Goal: Information Seeking & Learning: Learn about a topic

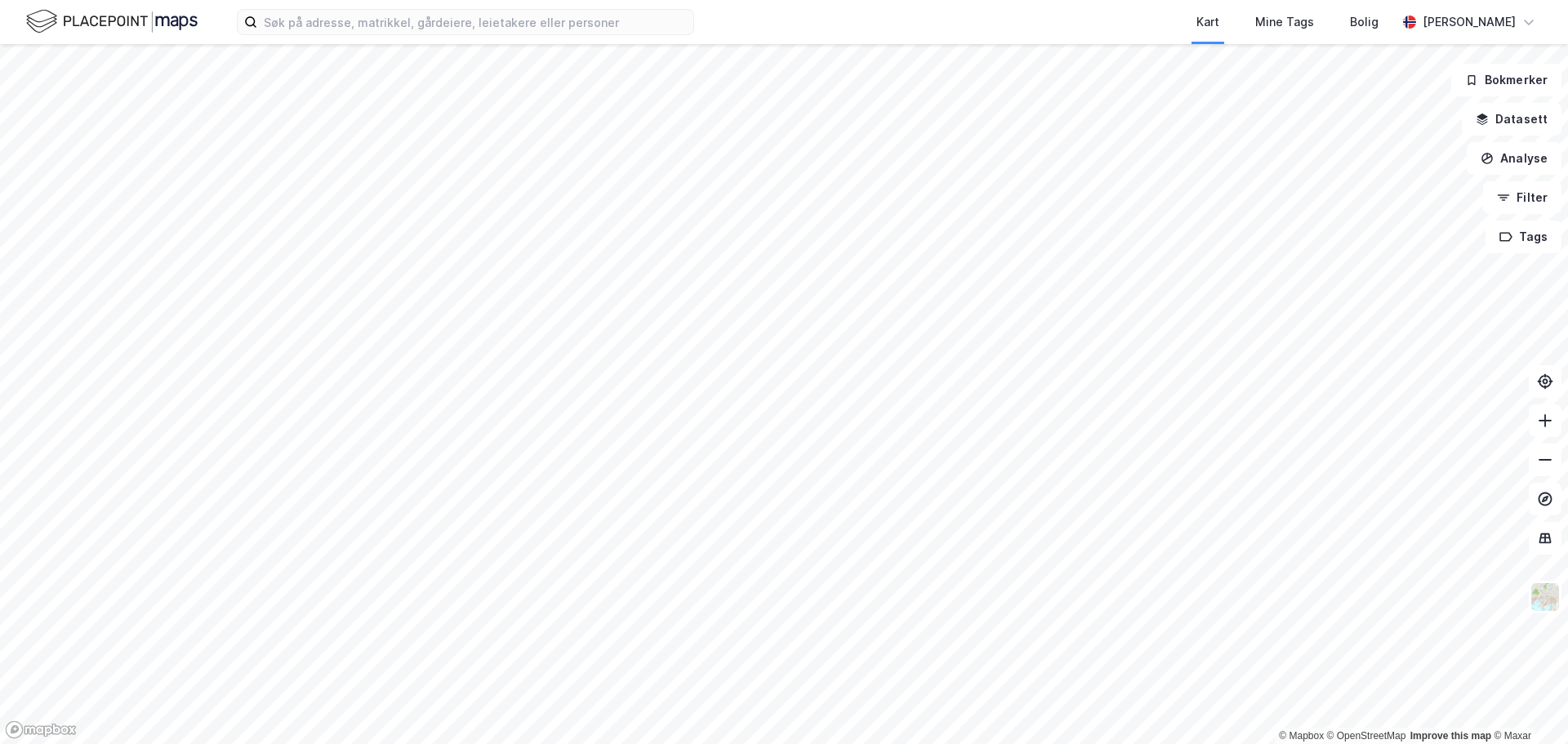
click at [770, 743] on html "Kart Mine Tags Bolig [PERSON_NAME] © Mapbox © OpenStreetMap Improve this map © …" at bounding box center [784, 372] width 1568 height 744
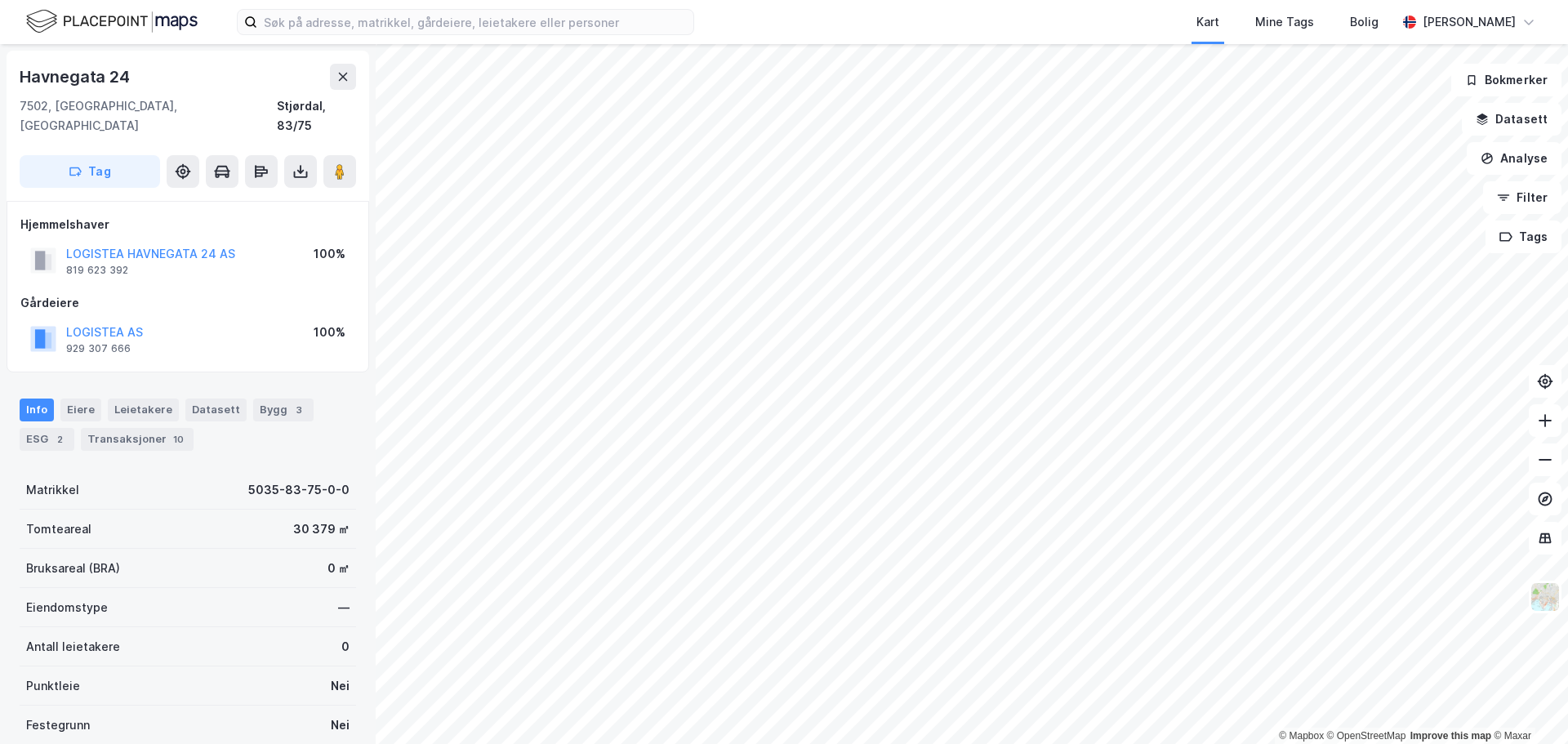
scroll to position [146, 0]
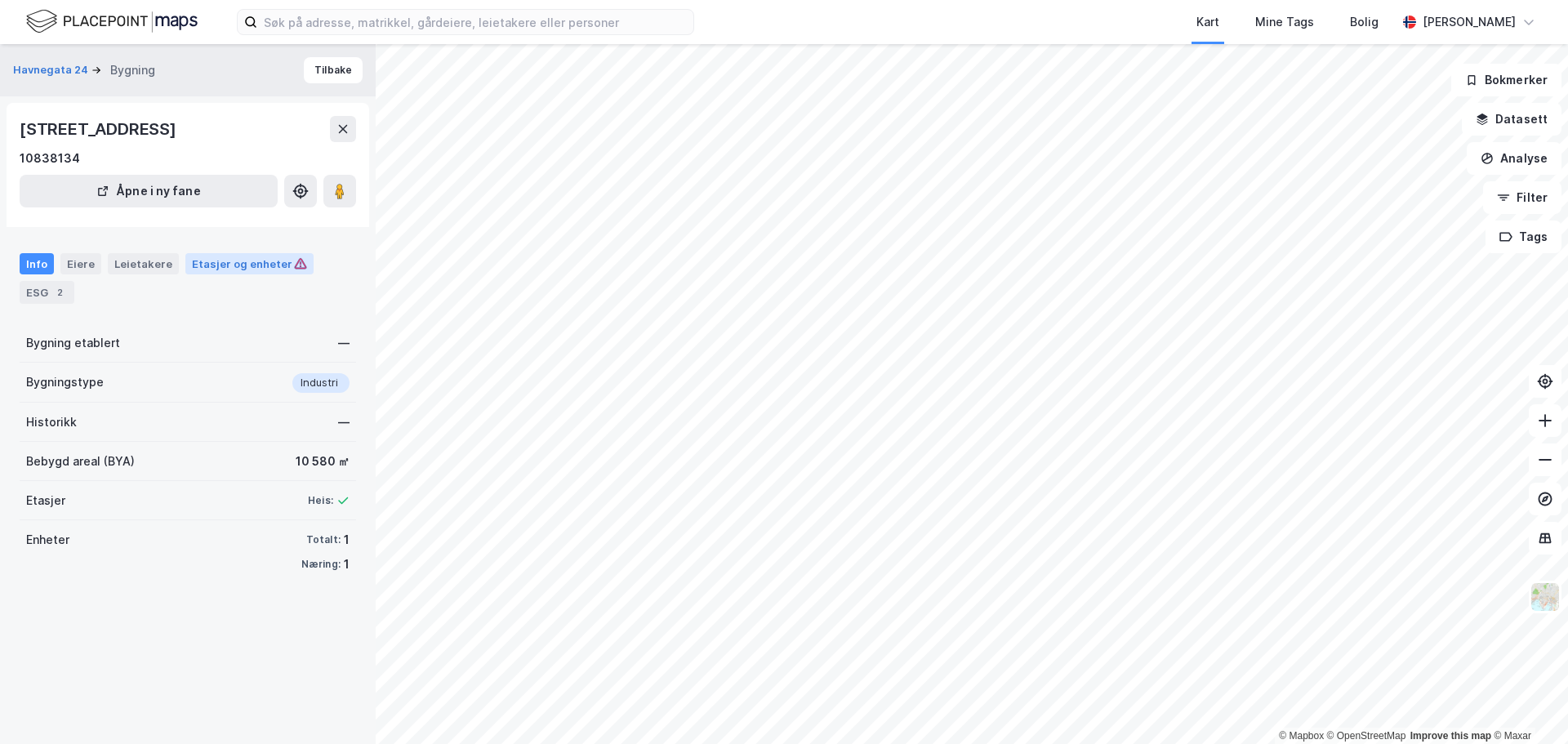
click at [225, 272] on div "Etasjer og enheter" at bounding box center [249, 264] width 128 height 22
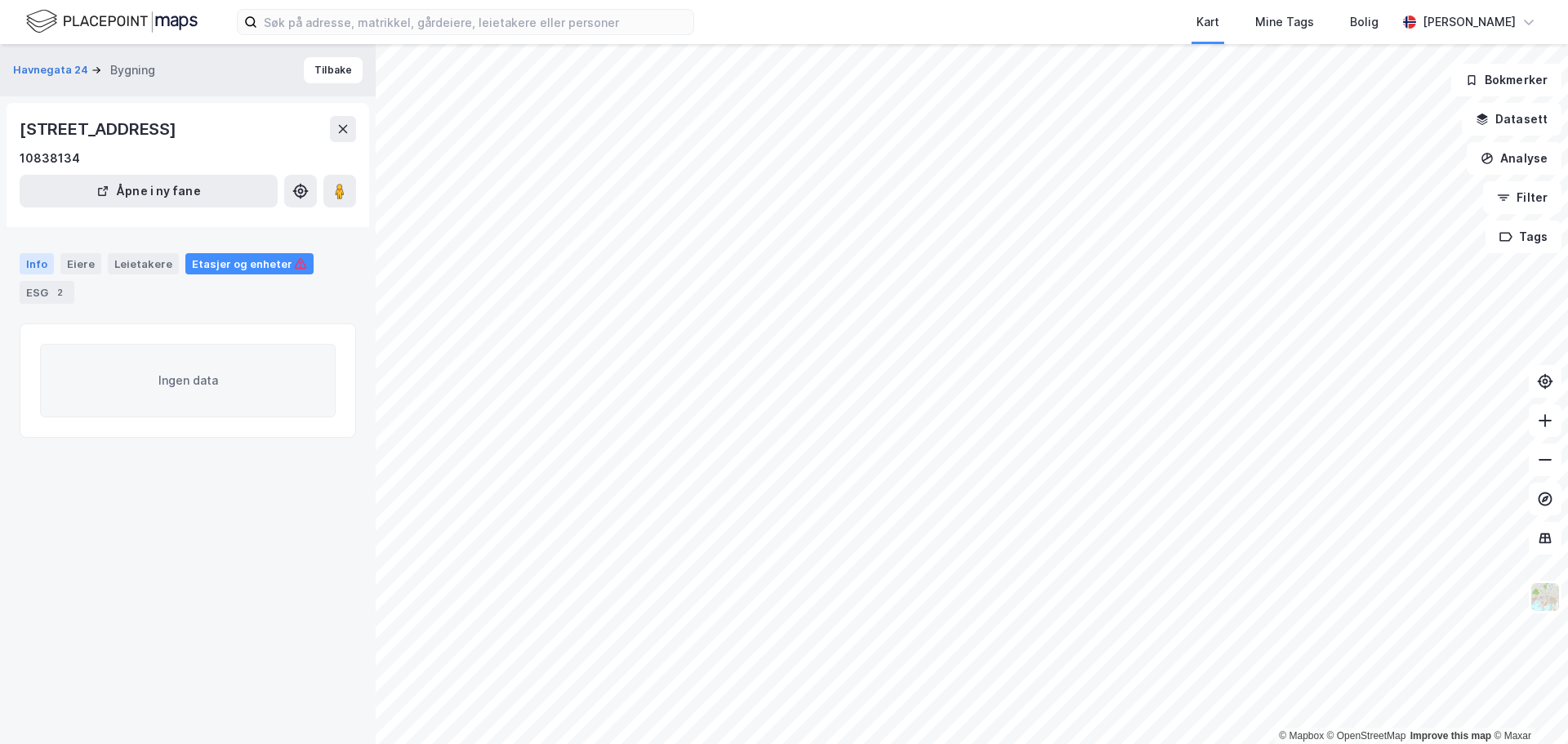
click at [31, 265] on div "Info" at bounding box center [37, 264] width 34 height 22
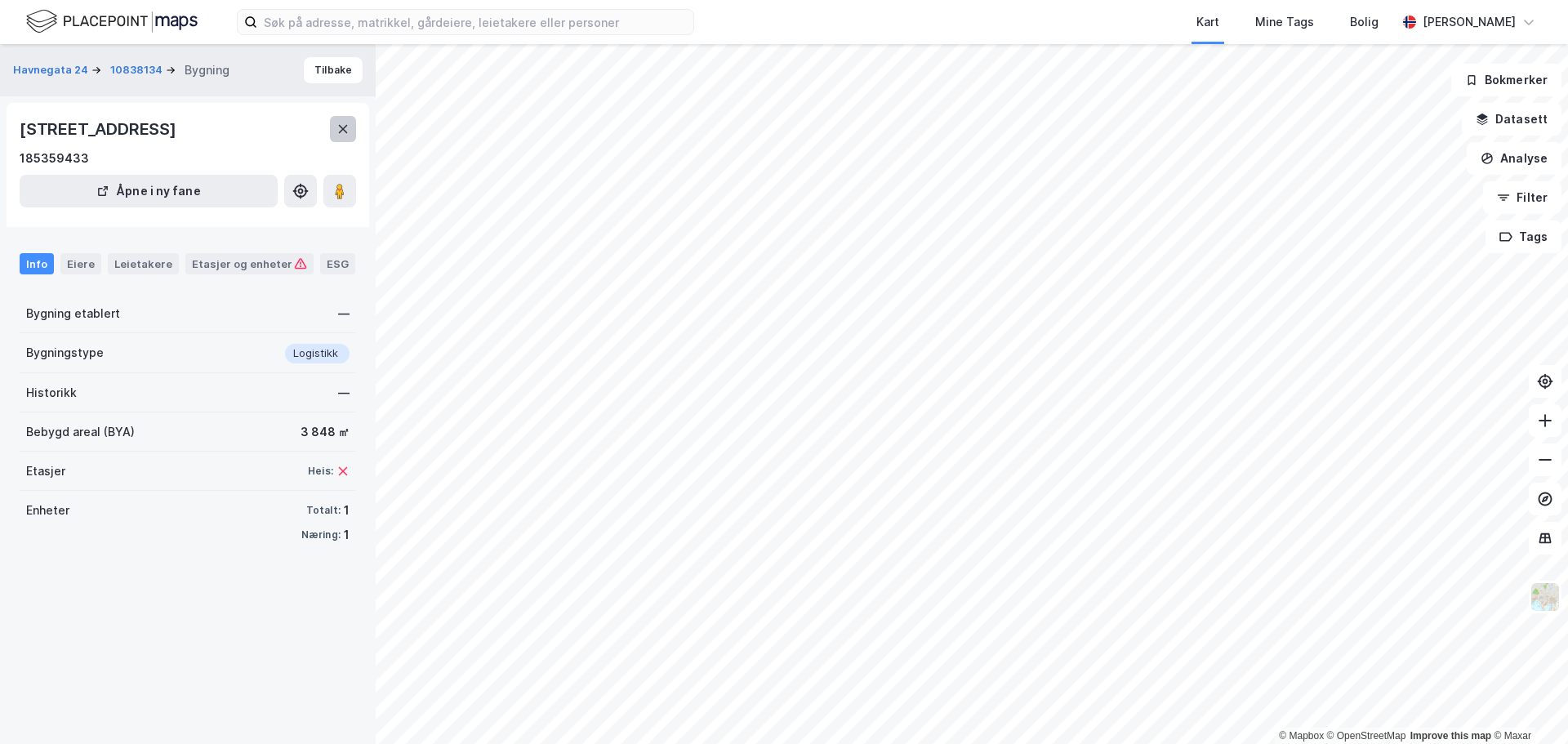
click at [344, 129] on icon at bounding box center [344, 128] width 9 height 8
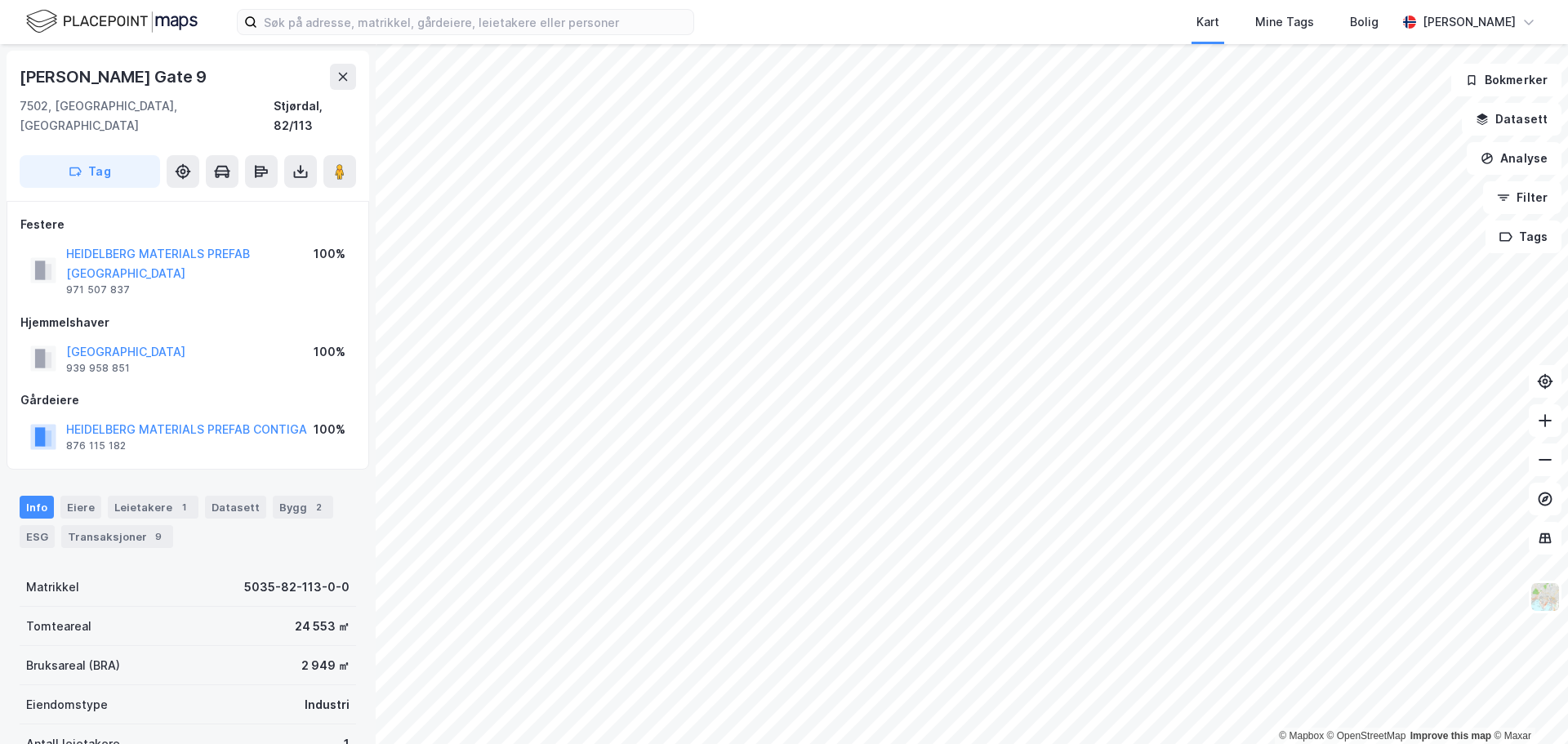
scroll to position [27, 0]
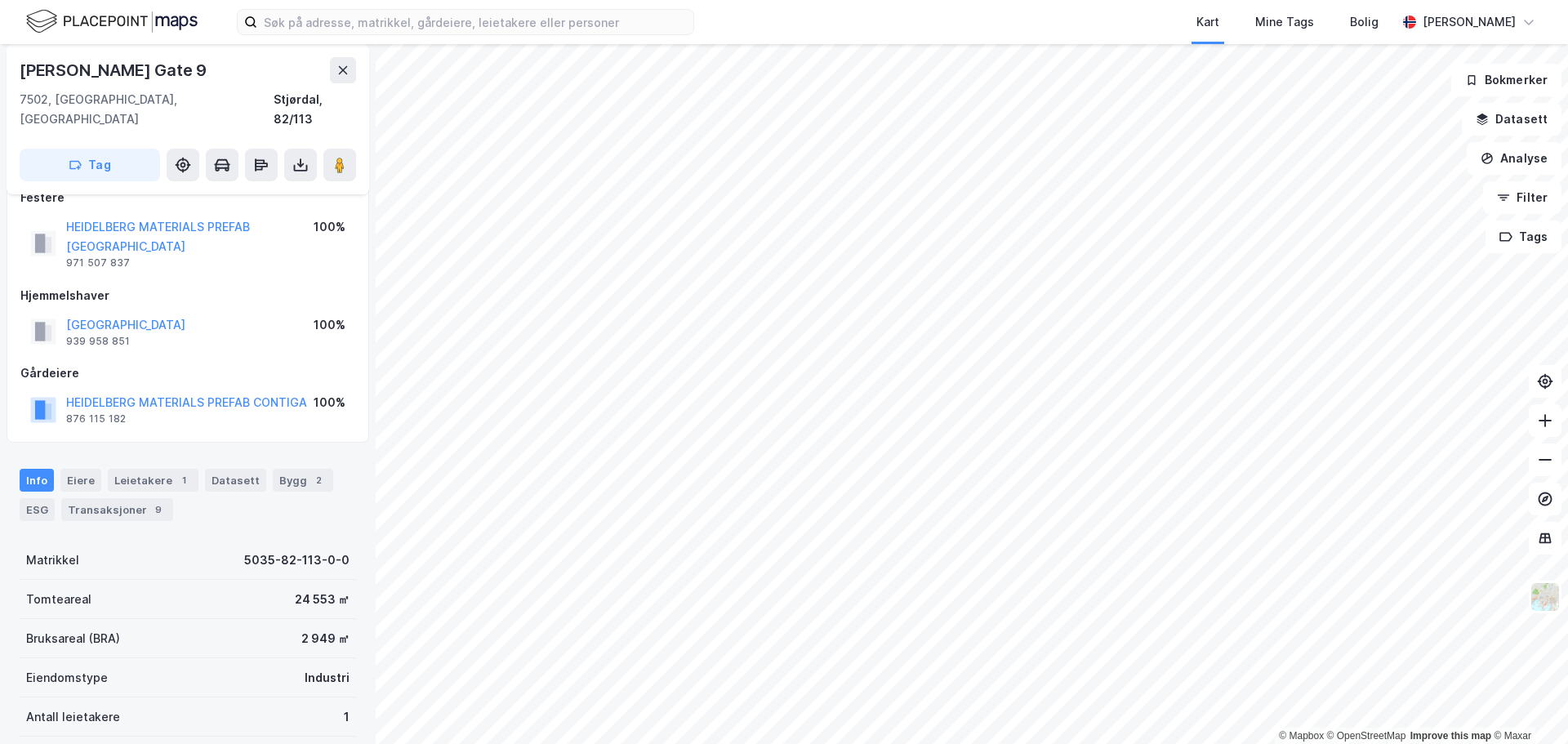
click at [994, 416] on div "© Mapbox © OpenStreetMap Improve this map © Maxar H. P. [GEOGRAPHIC_DATA] 9 750…" at bounding box center [784, 394] width 1568 height 700
click at [971, 415] on div "© Mapbox © OpenStreetMap Improve this map © Maxar H. P. [GEOGRAPHIC_DATA] 9 750…" at bounding box center [784, 394] width 1568 height 700
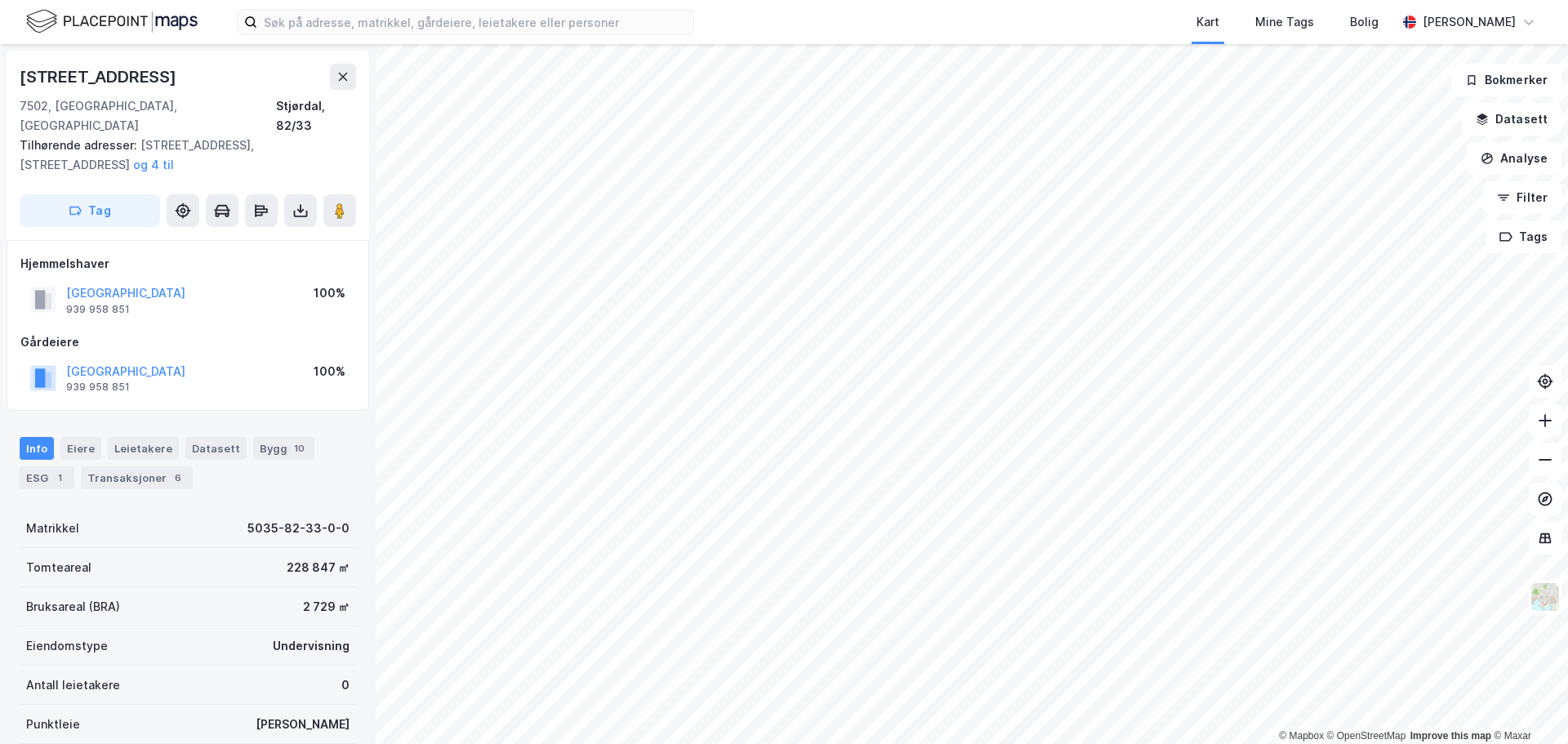
scroll to position [27, 0]
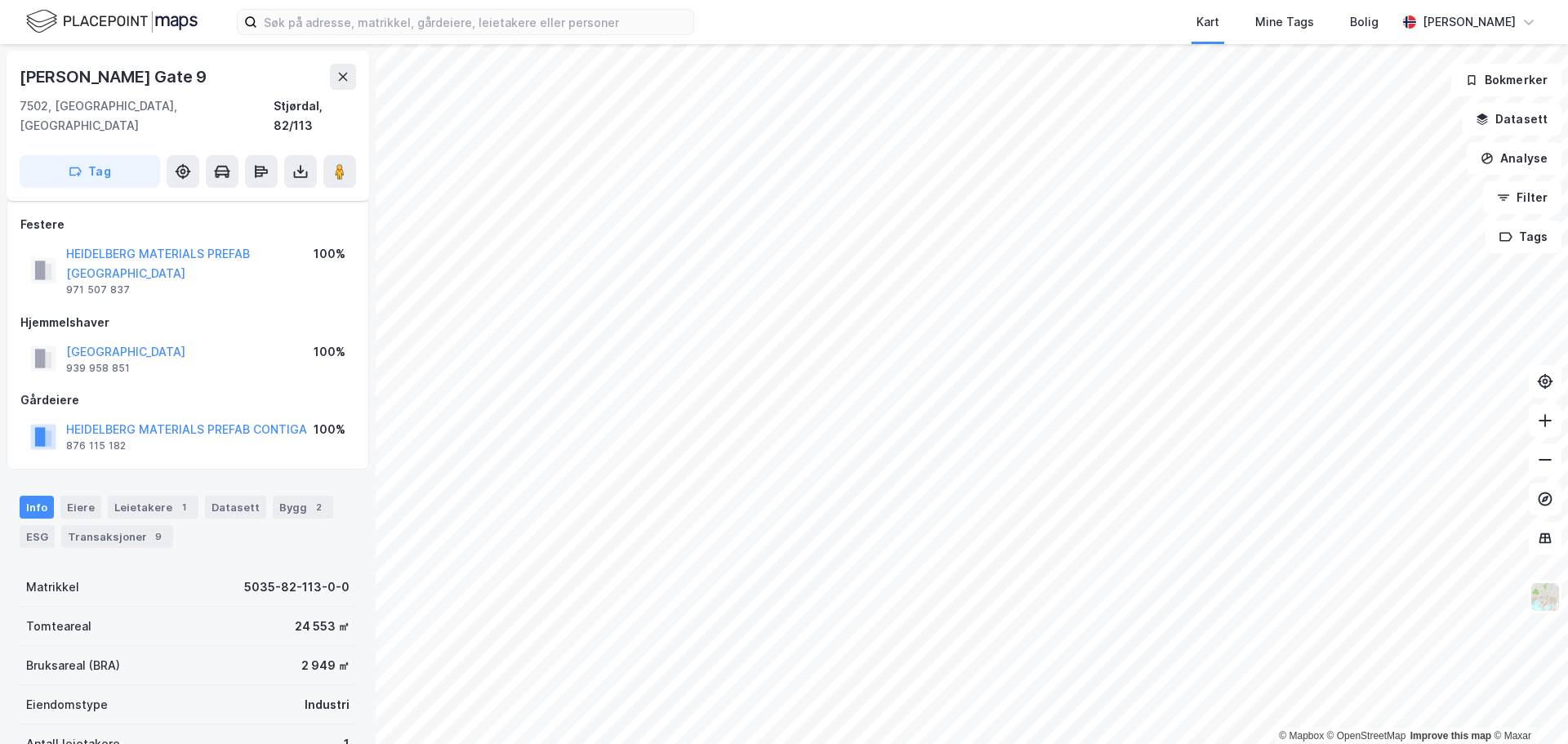
scroll to position [27, 0]
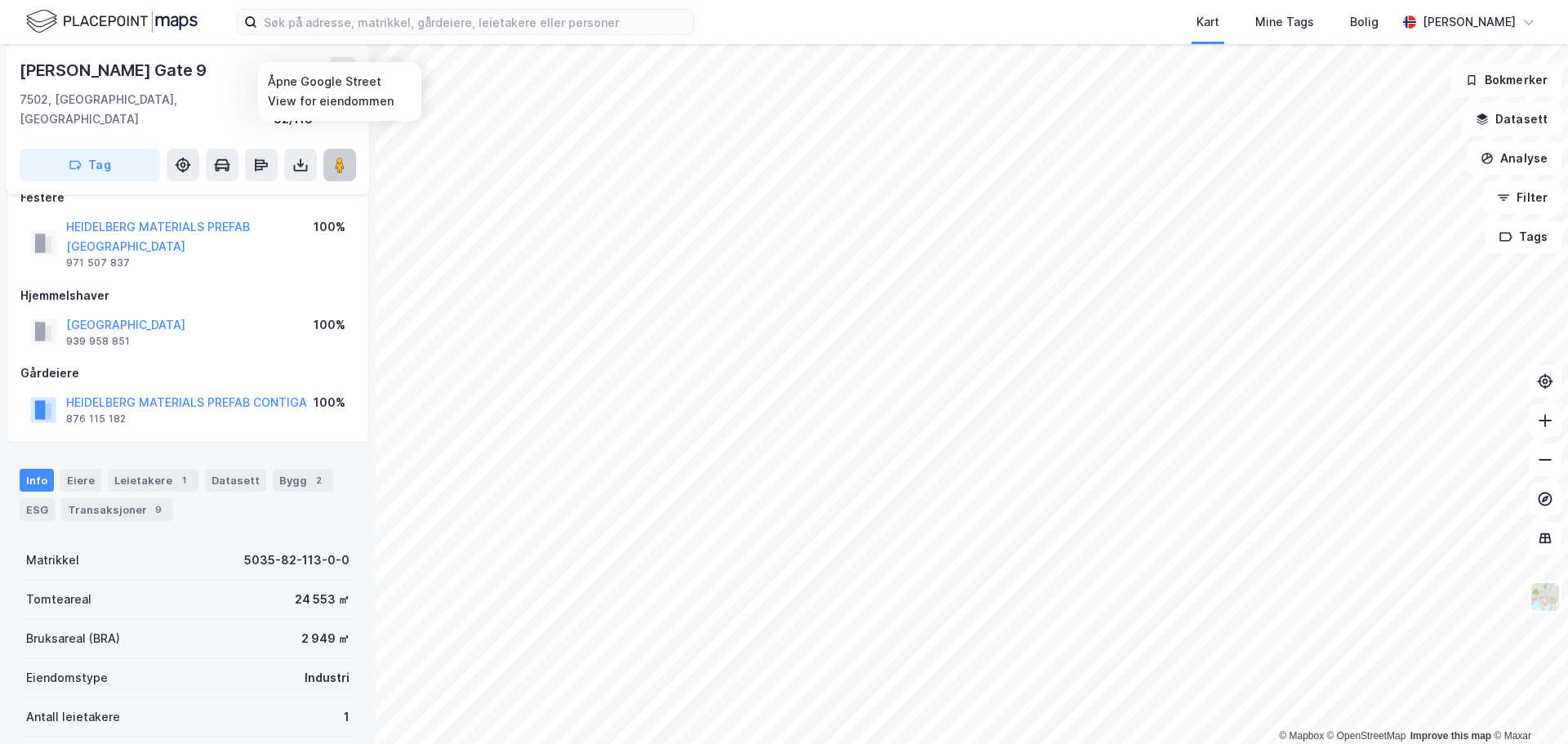
click at [351, 149] on button at bounding box center [340, 165] width 33 height 33
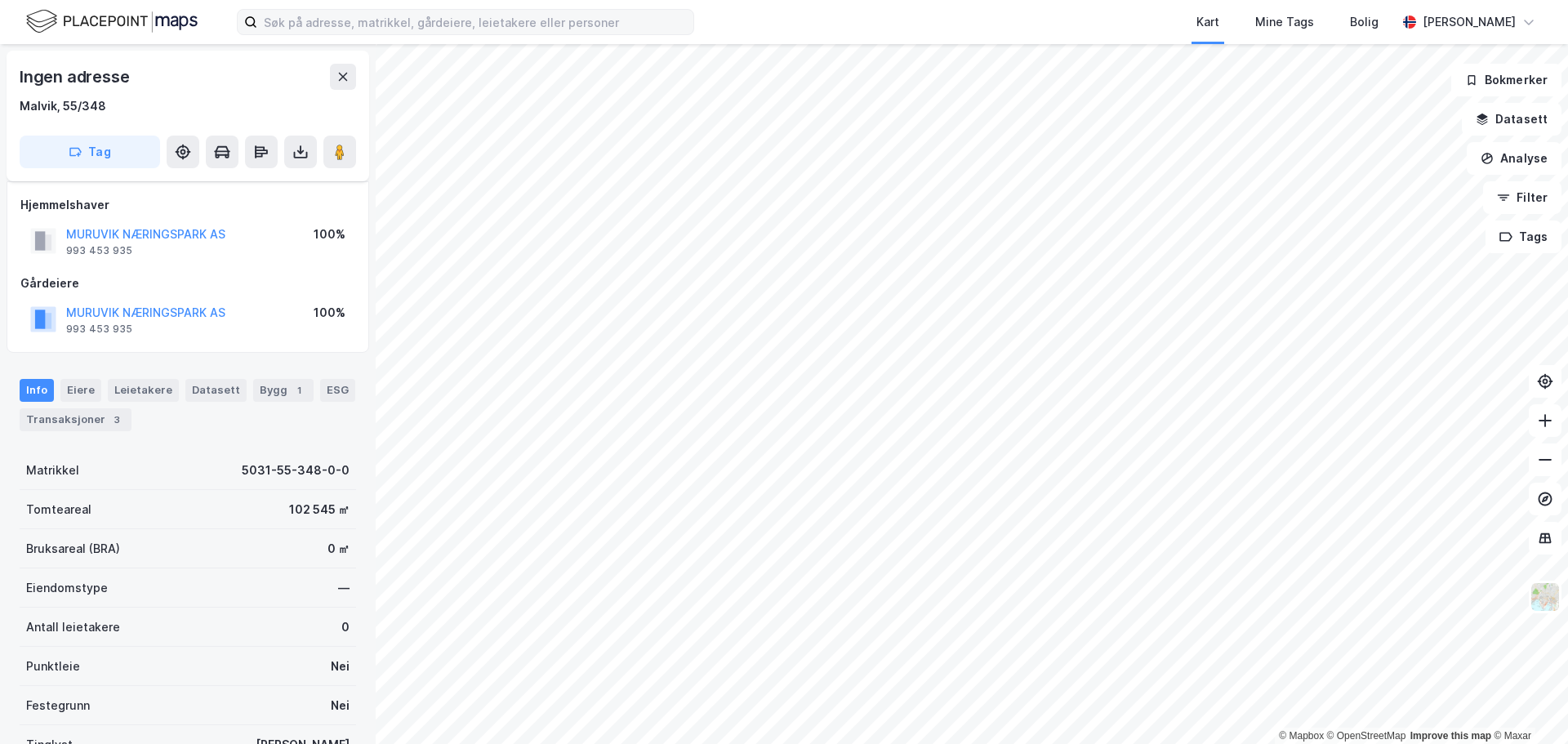
scroll to position [27, 0]
